Goal: Find specific page/section

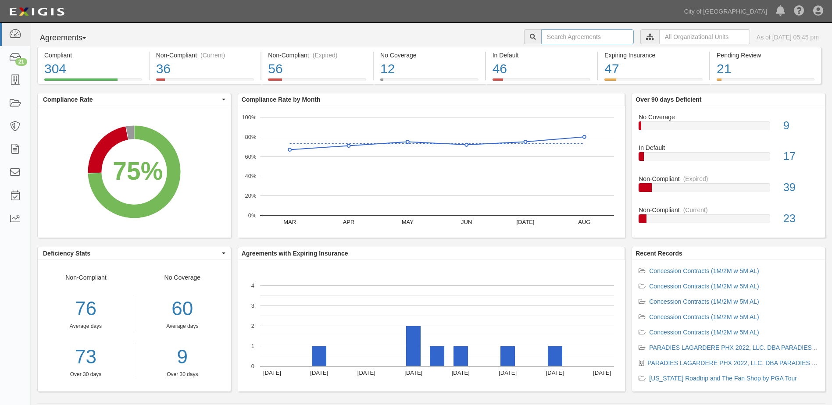
click at [543, 38] on input "text" at bounding box center [587, 36] width 93 height 15
type input "Spahr"
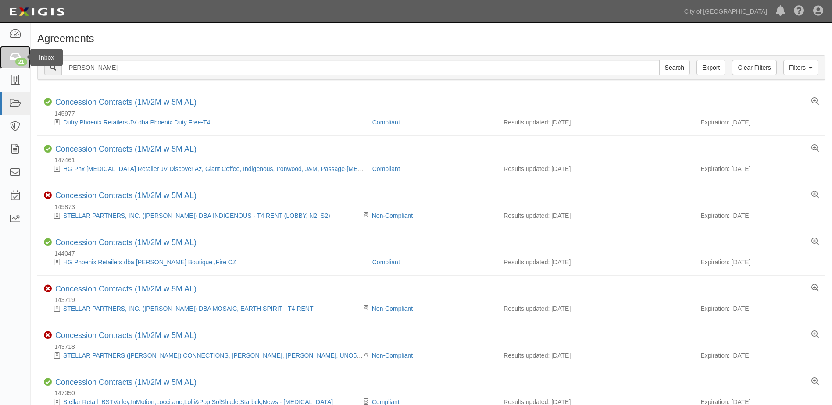
click at [14, 59] on icon at bounding box center [15, 58] width 12 height 10
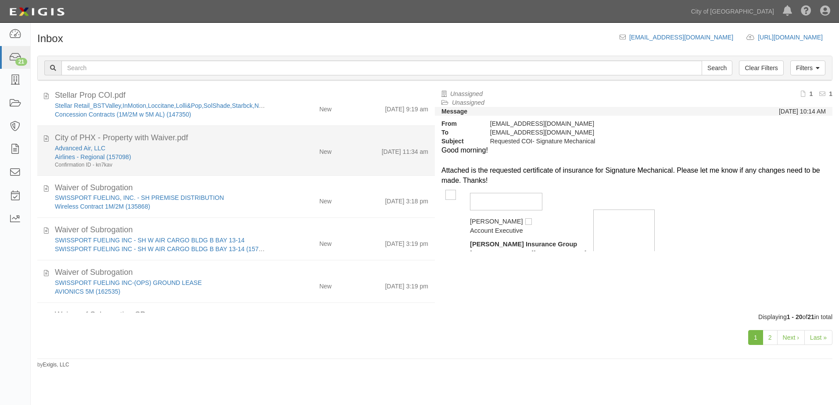
scroll to position [650, 0]
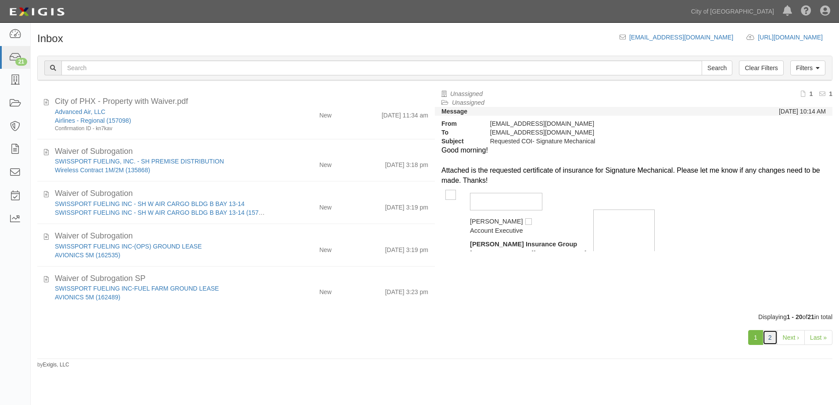
click at [771, 340] on link "2" at bounding box center [769, 337] width 15 height 15
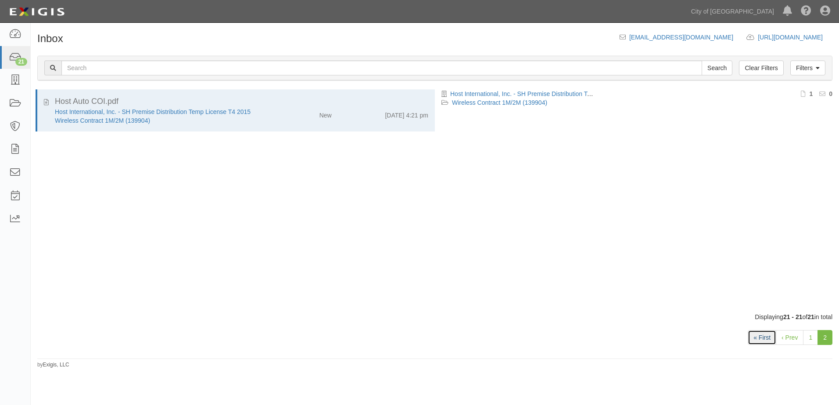
click at [764, 336] on link "« First" at bounding box center [761, 337] width 29 height 15
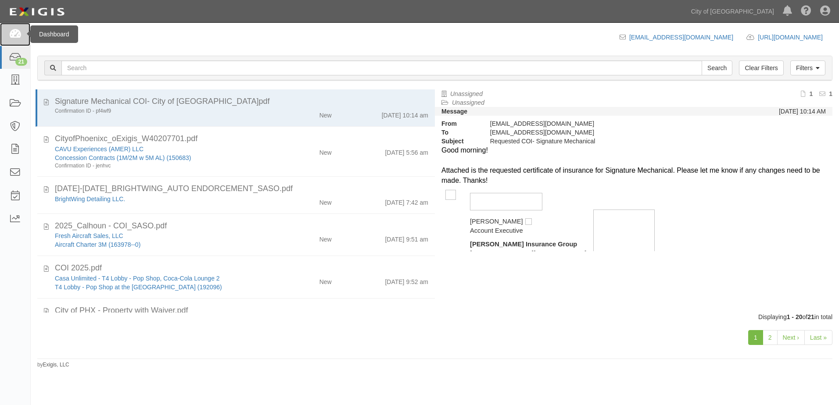
click at [14, 36] on icon at bounding box center [15, 34] width 12 height 10
